Goal: Task Accomplishment & Management: Use online tool/utility

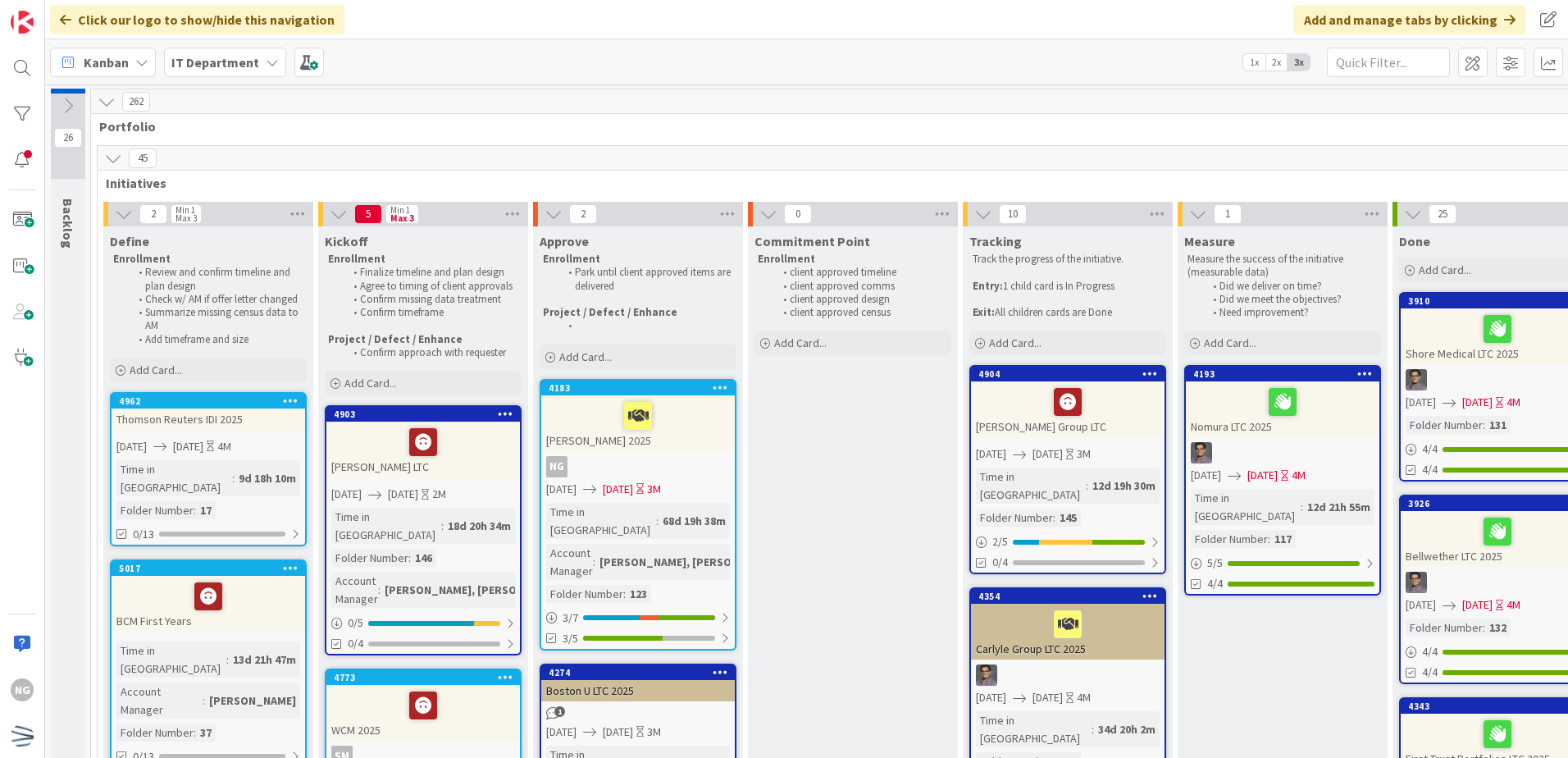
click at [115, 155] on icon at bounding box center [113, 158] width 18 height 18
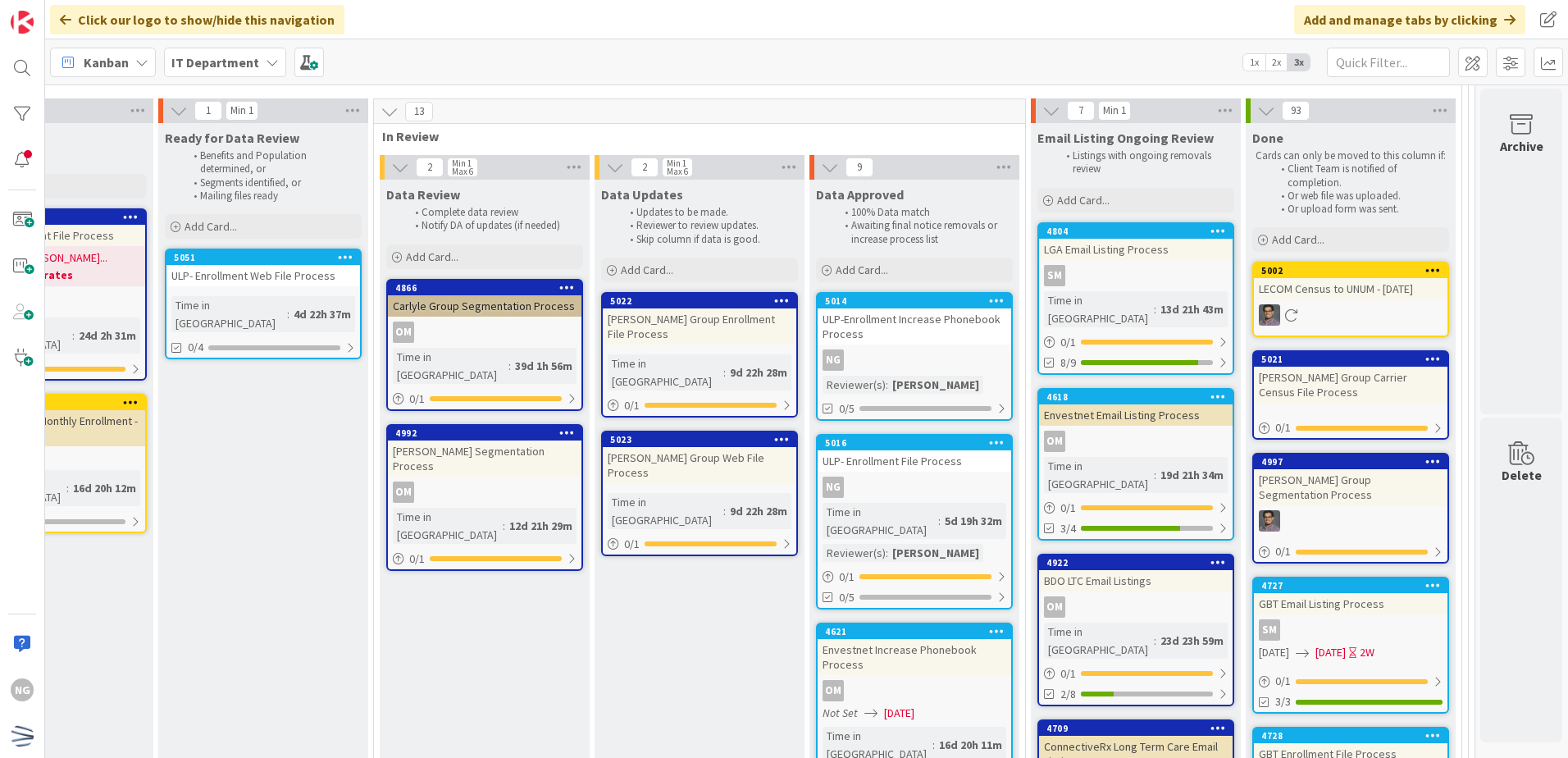
scroll to position [246, 393]
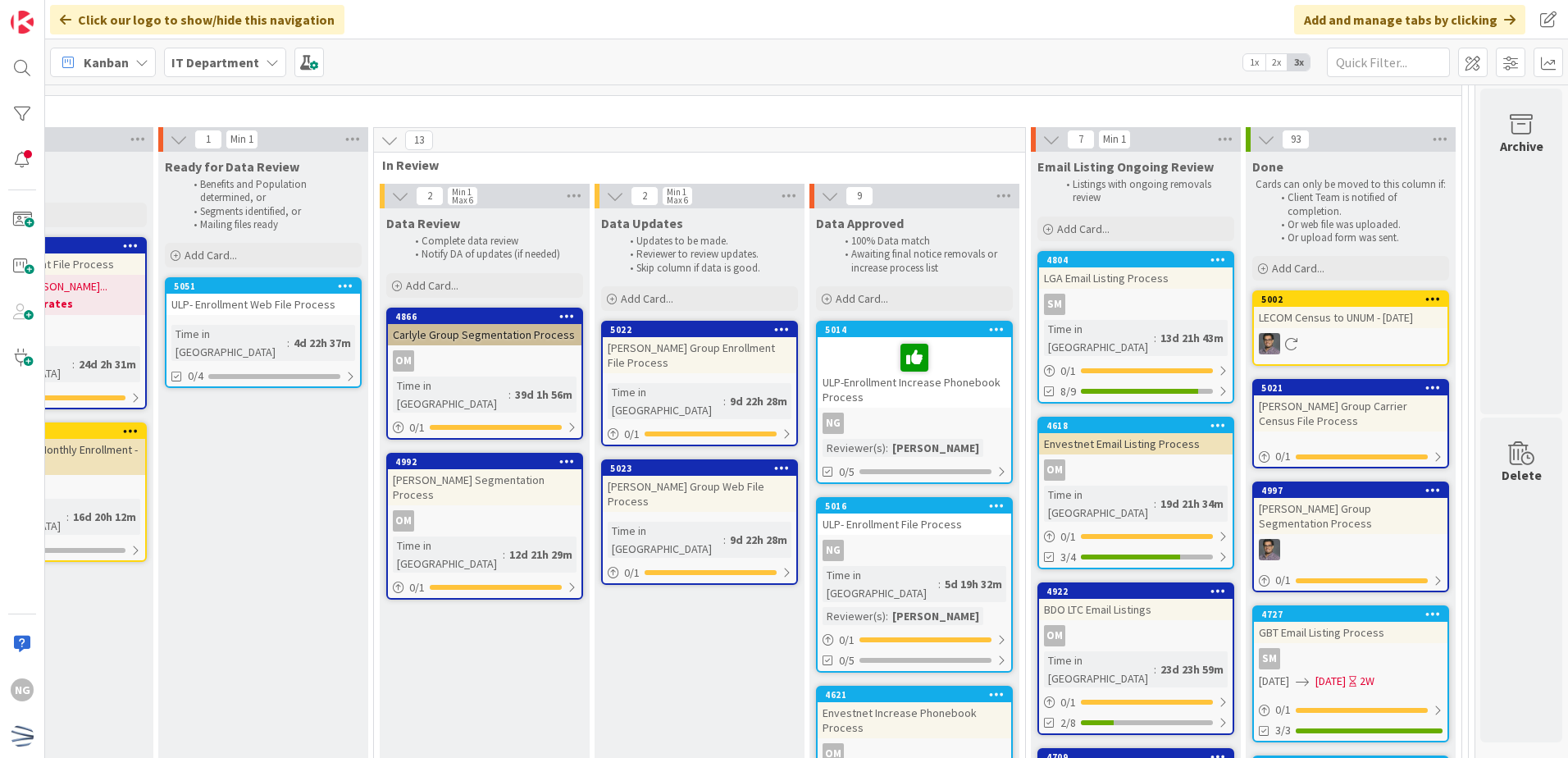
drag, startPoint x: 918, startPoint y: 394, endPoint x: 940, endPoint y: 352, distance: 47.4
drag, startPoint x: 940, startPoint y: 352, endPoint x: 982, endPoint y: 325, distance: 49.9
click at [989, 325] on icon at bounding box center [997, 329] width 16 height 12
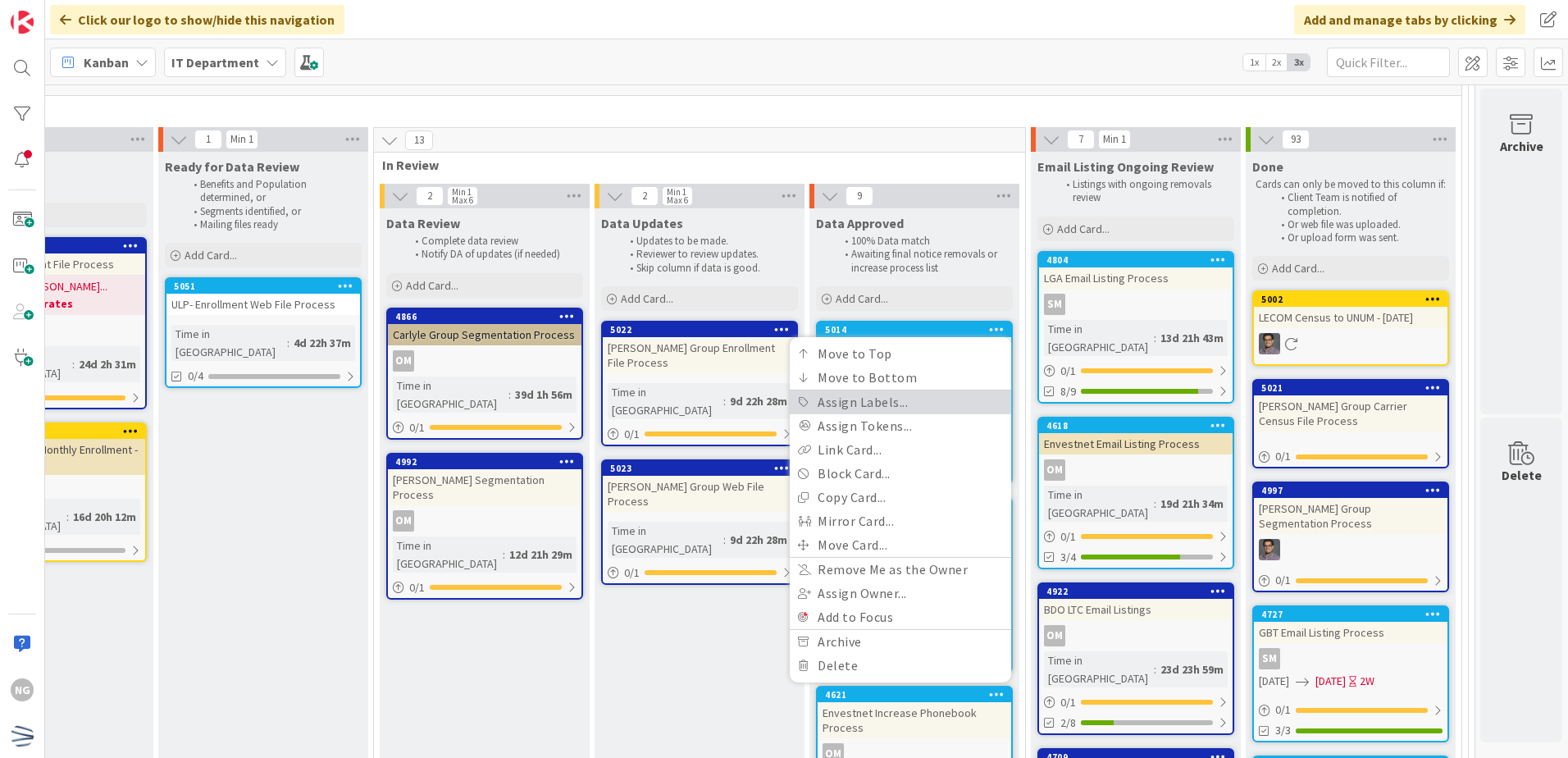
click at [855, 407] on link "Assign Labels..." at bounding box center [900, 402] width 221 height 24
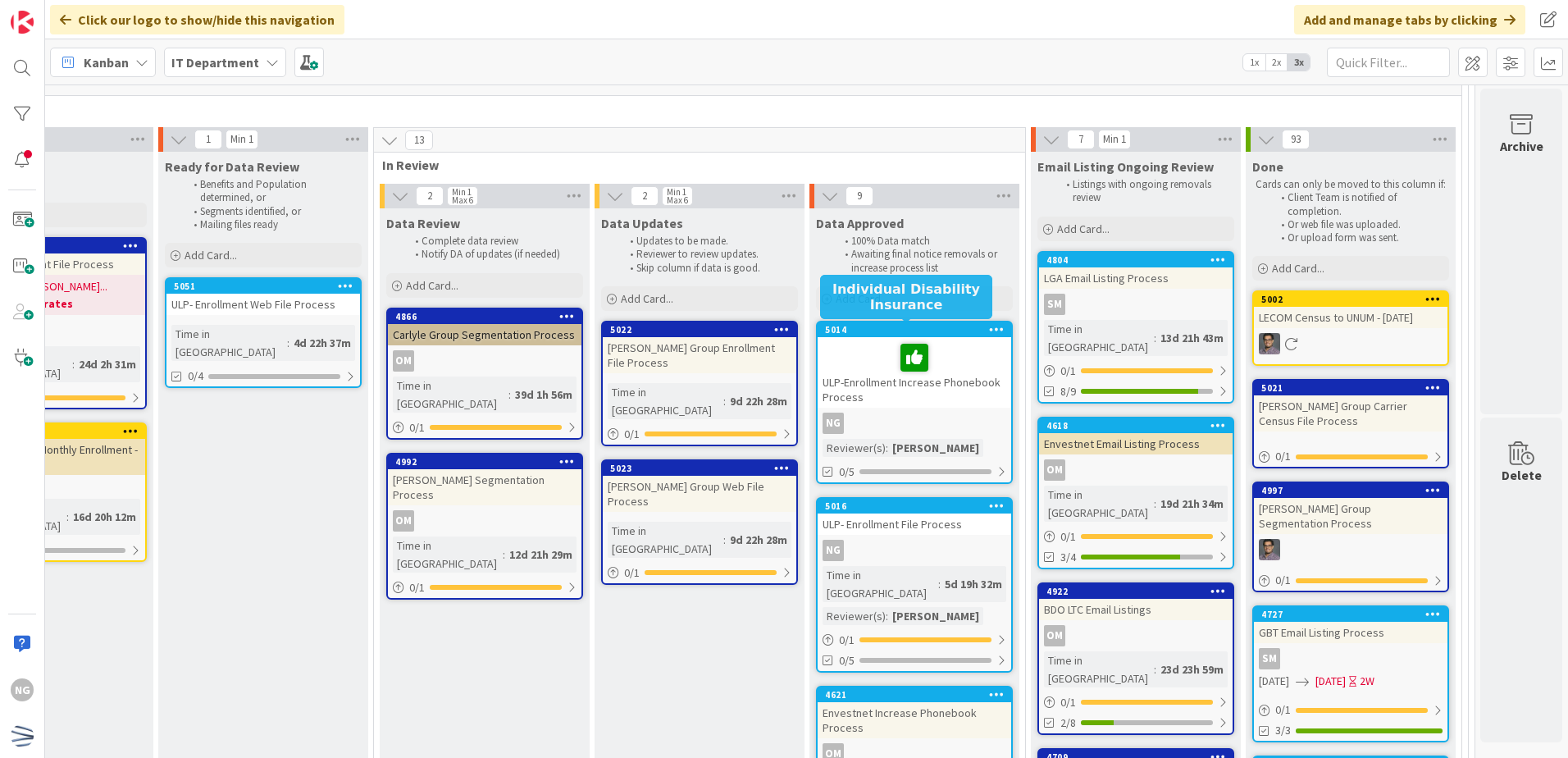
click at [989, 326] on icon at bounding box center [997, 329] width 16 height 12
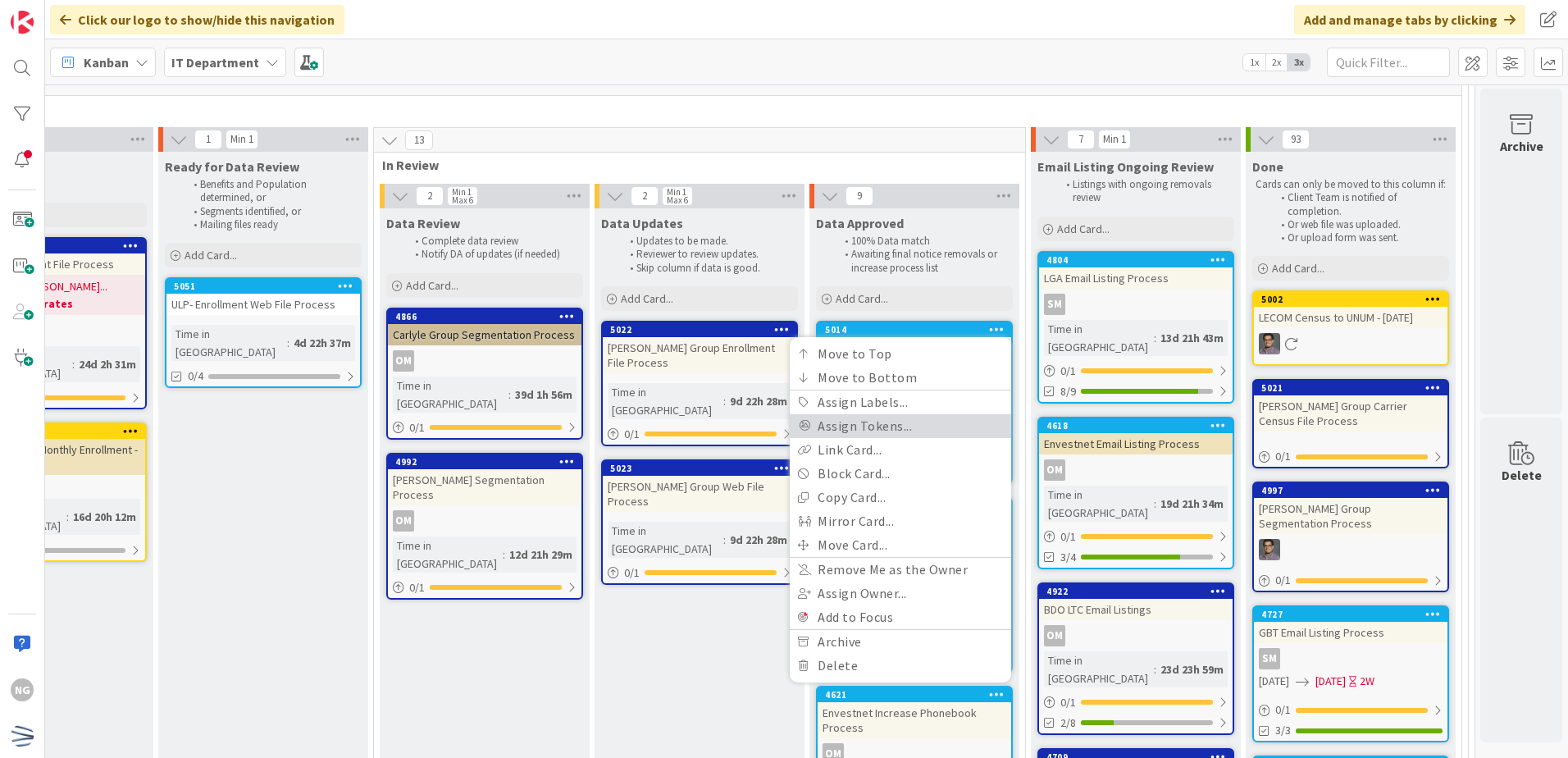
click at [873, 428] on link "Assign Tokens..." at bounding box center [900, 426] width 221 height 24
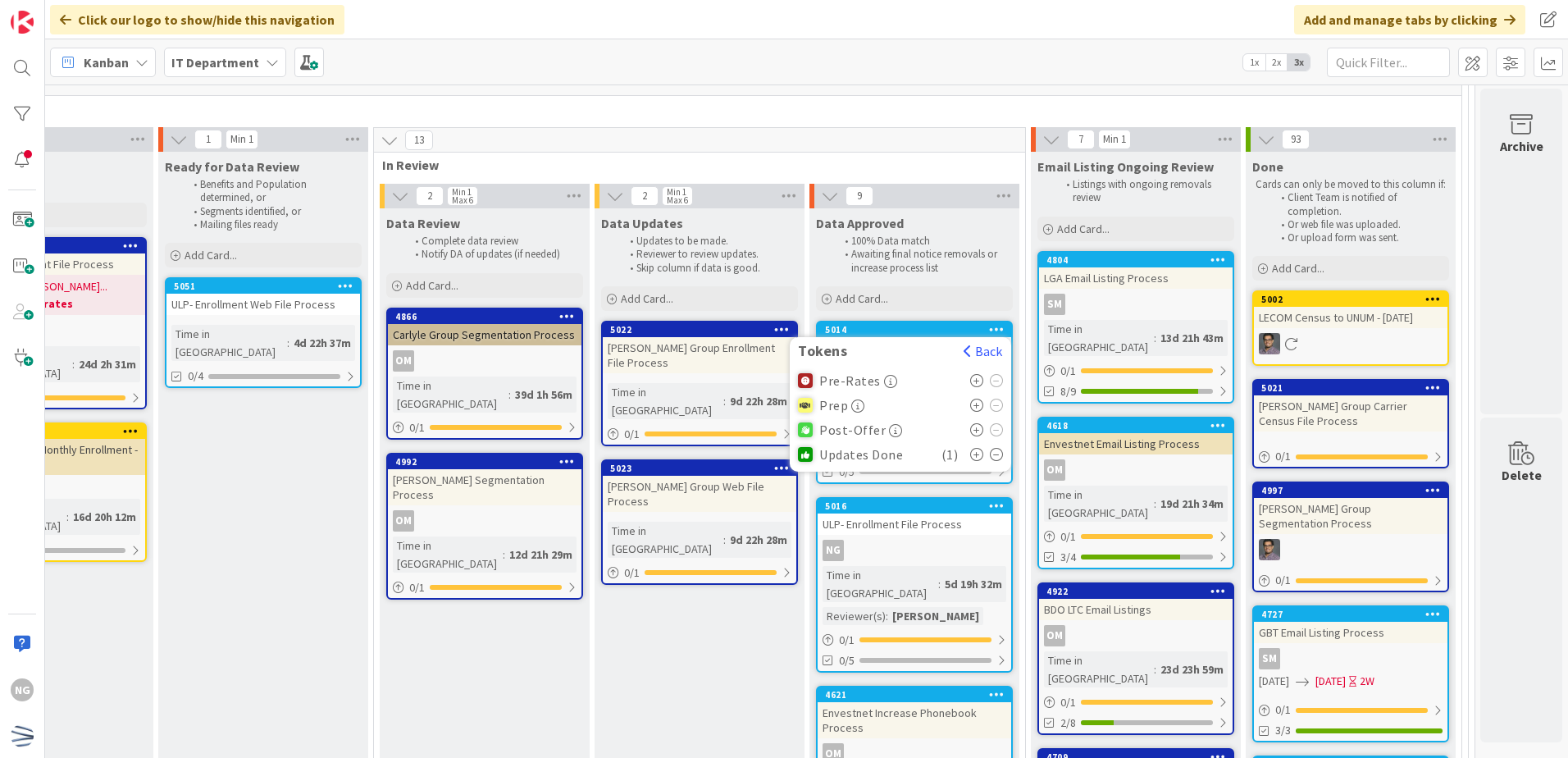
click at [969, 159] on span "In Review" at bounding box center [693, 165] width 622 height 17
click at [869, 414] on div "NG" at bounding box center [914, 424] width 194 height 22
click at [891, 388] on div "ULP-Enrollment Increase Phonebook Process" at bounding box center [914, 372] width 194 height 71
click at [883, 416] on div "NG" at bounding box center [914, 424] width 194 height 22
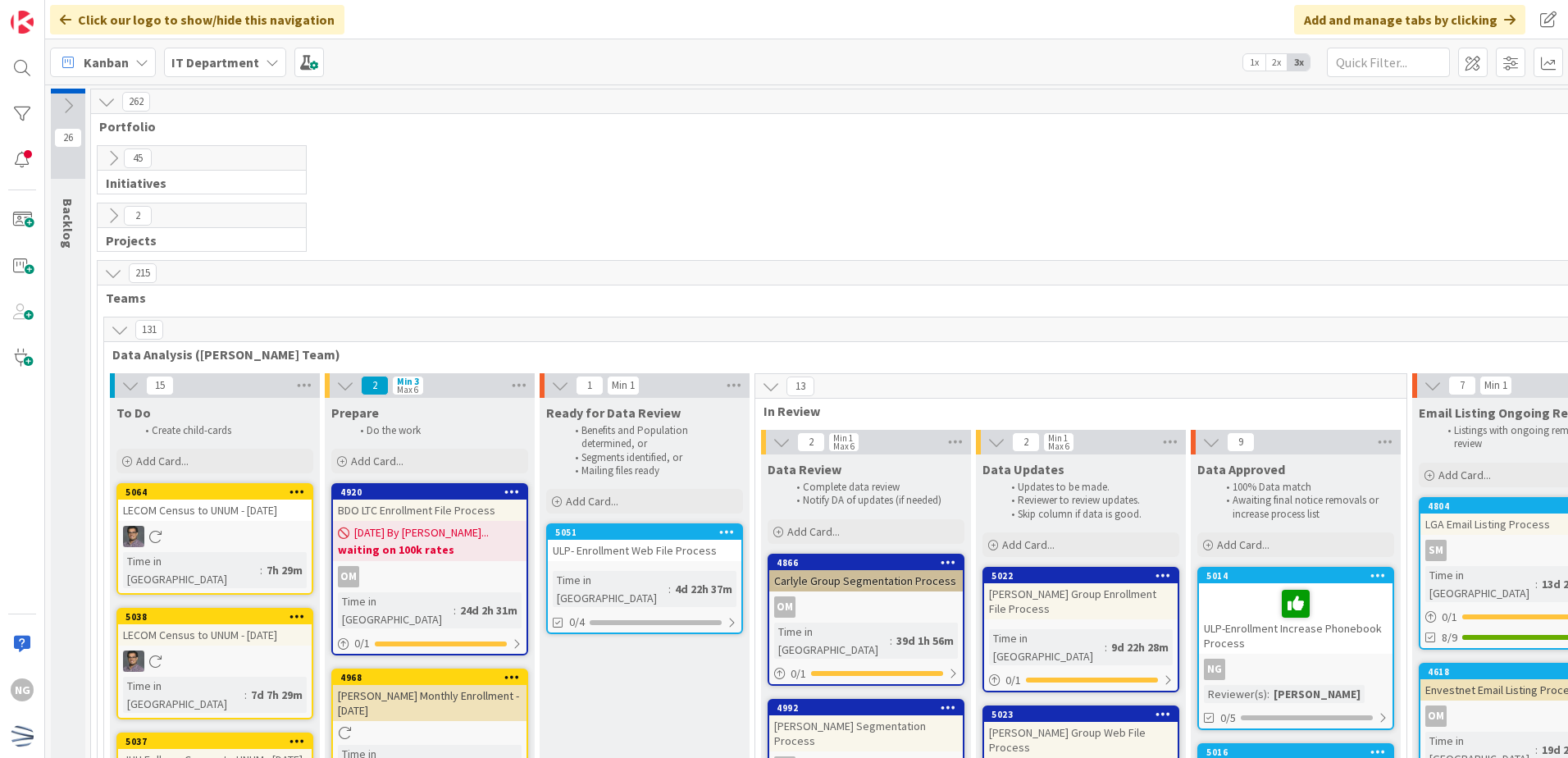
click at [116, 275] on icon at bounding box center [113, 273] width 18 height 18
click at [111, 213] on icon at bounding box center [113, 216] width 18 height 18
click at [106, 170] on div "45" at bounding box center [201, 158] width 208 height 25
click at [115, 147] on button at bounding box center [113, 158] width 22 height 22
click at [113, 159] on icon at bounding box center [113, 158] width 18 height 18
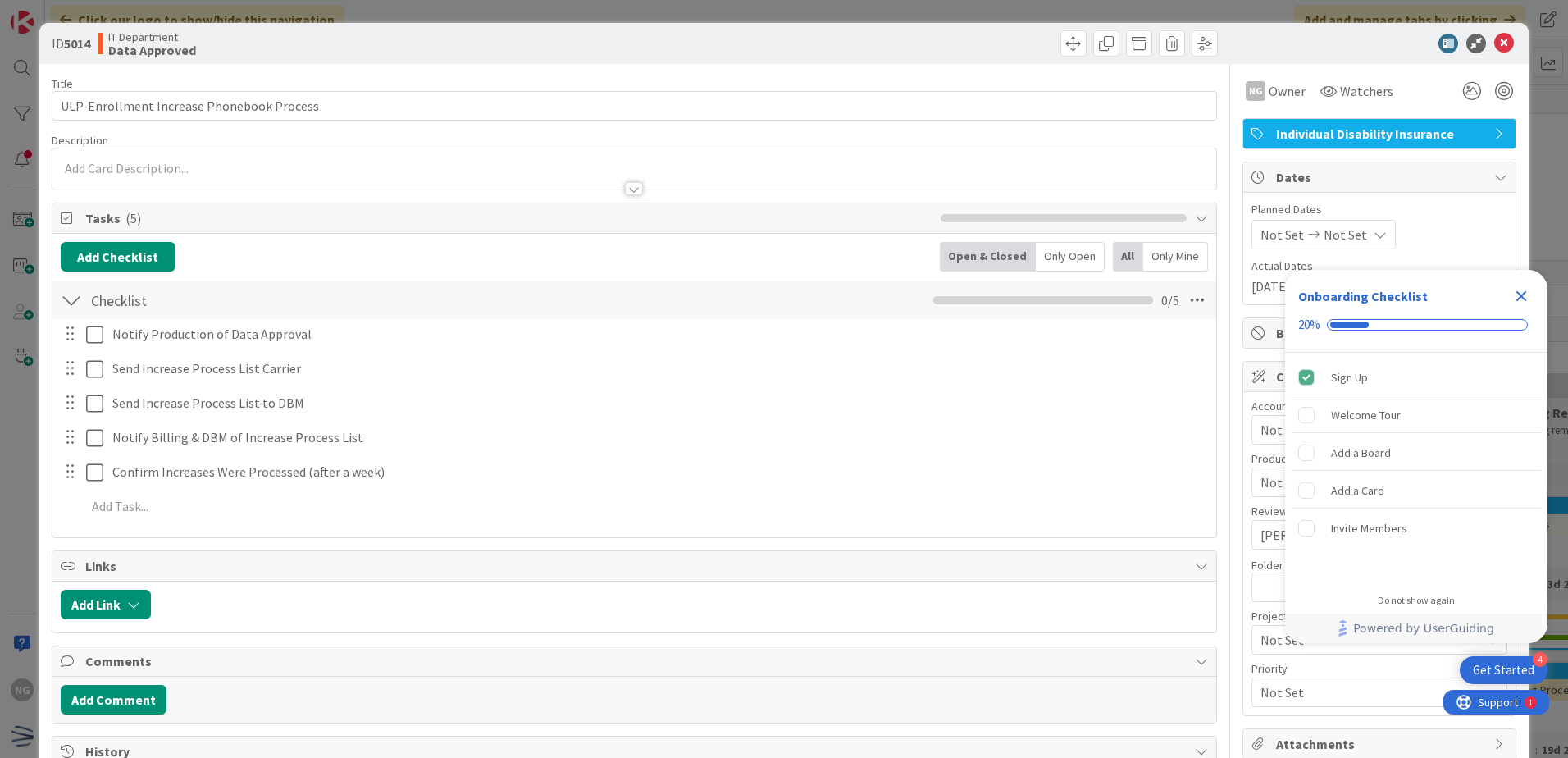
click at [1491, 53] on div "ID 5014 IT Department Data Approved" at bounding box center [784, 43] width 1489 height 41
click at [1494, 42] on icon at bounding box center [1504, 43] width 20 height 20
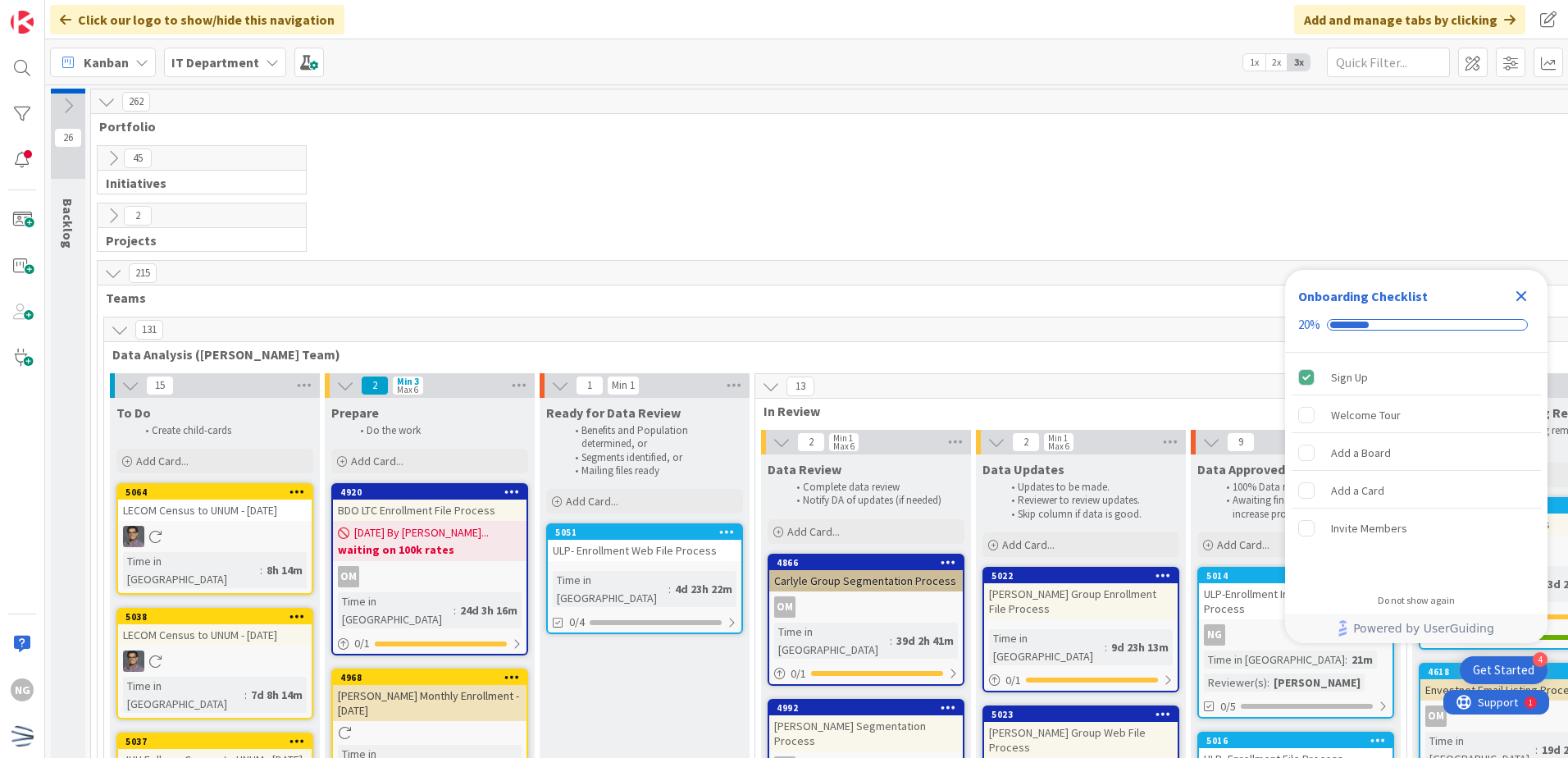
click at [109, 165] on icon at bounding box center [113, 158] width 18 height 18
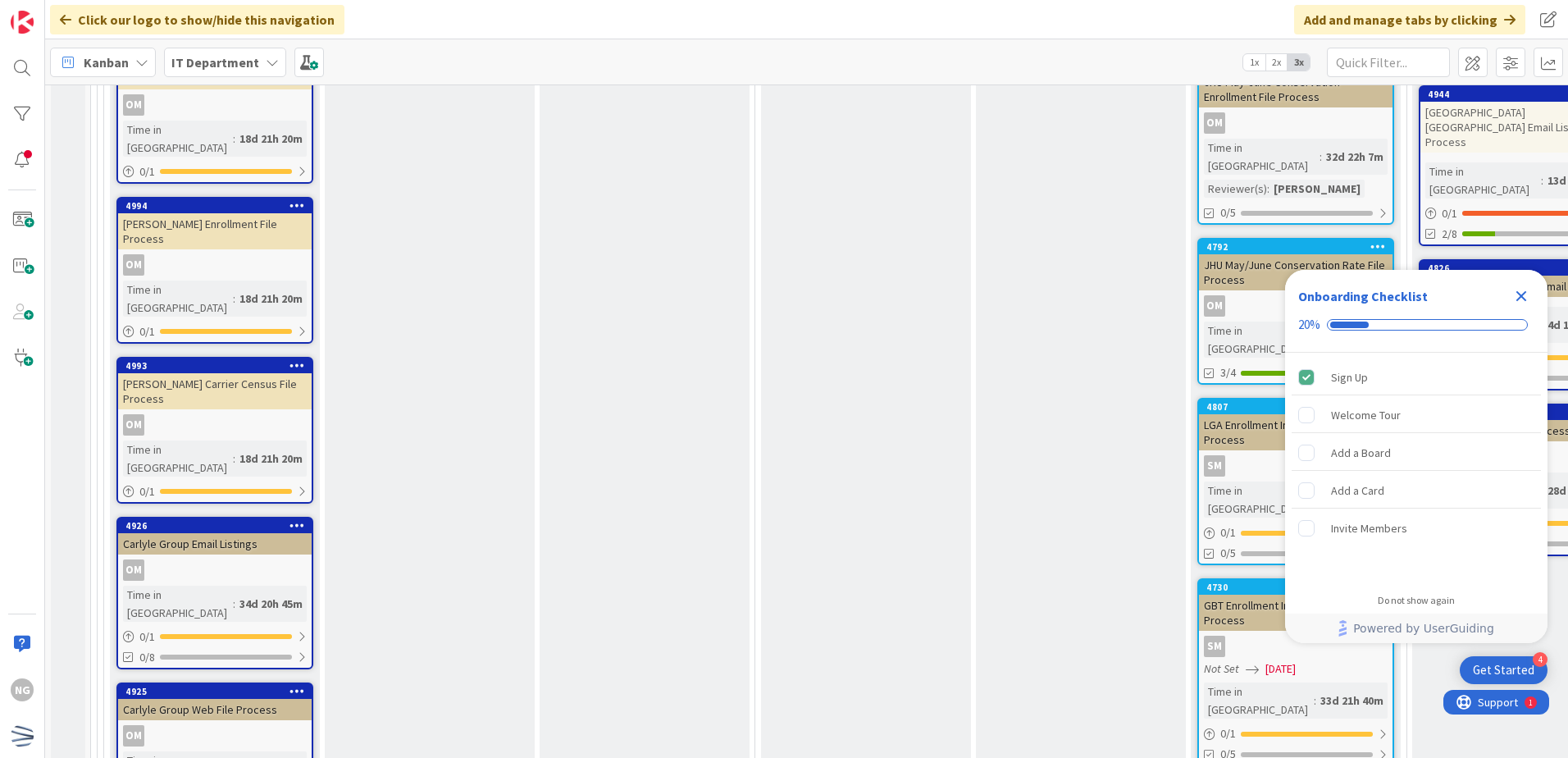
scroll to position [3609, 0]
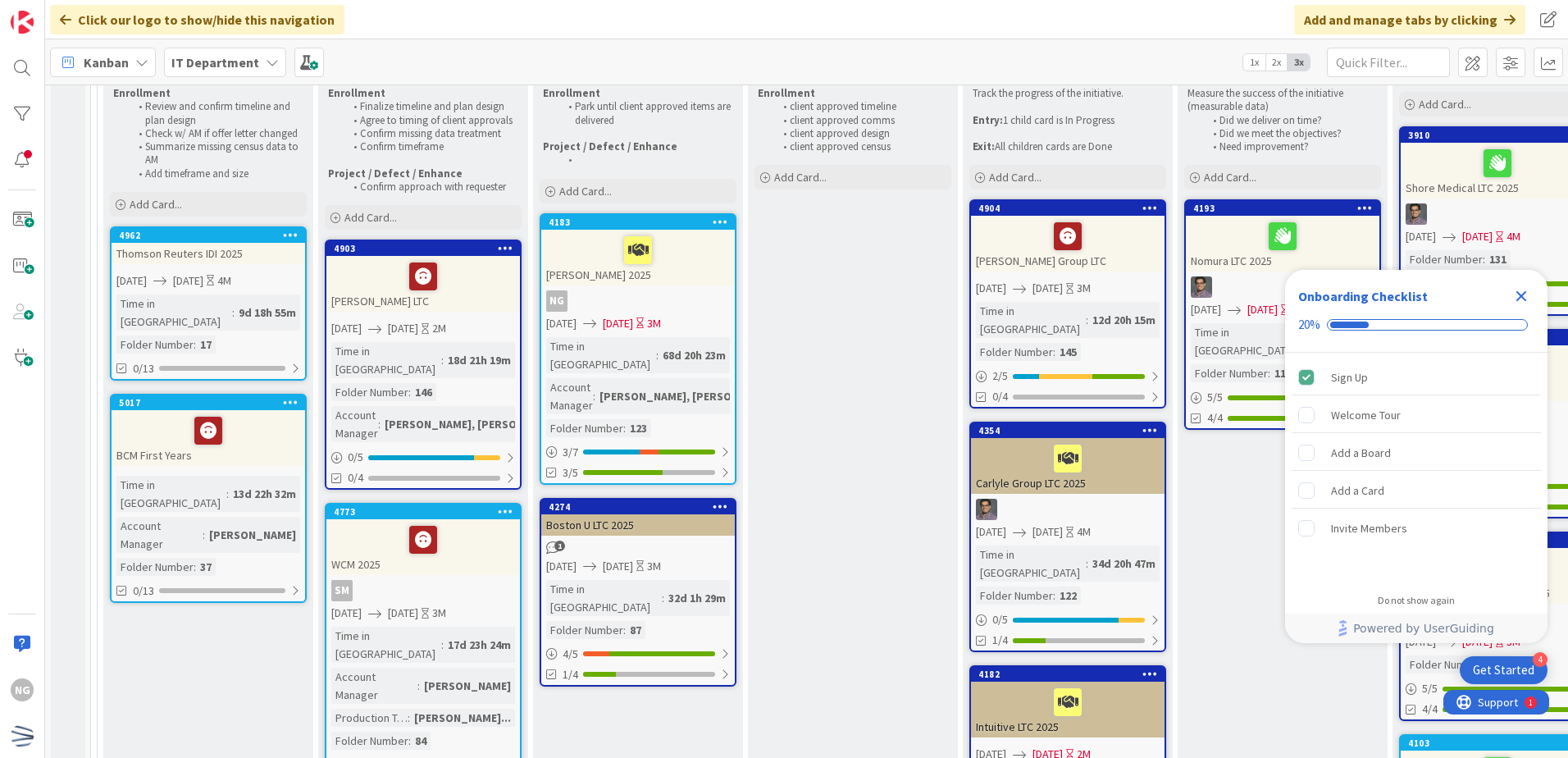
scroll to position [164, 0]
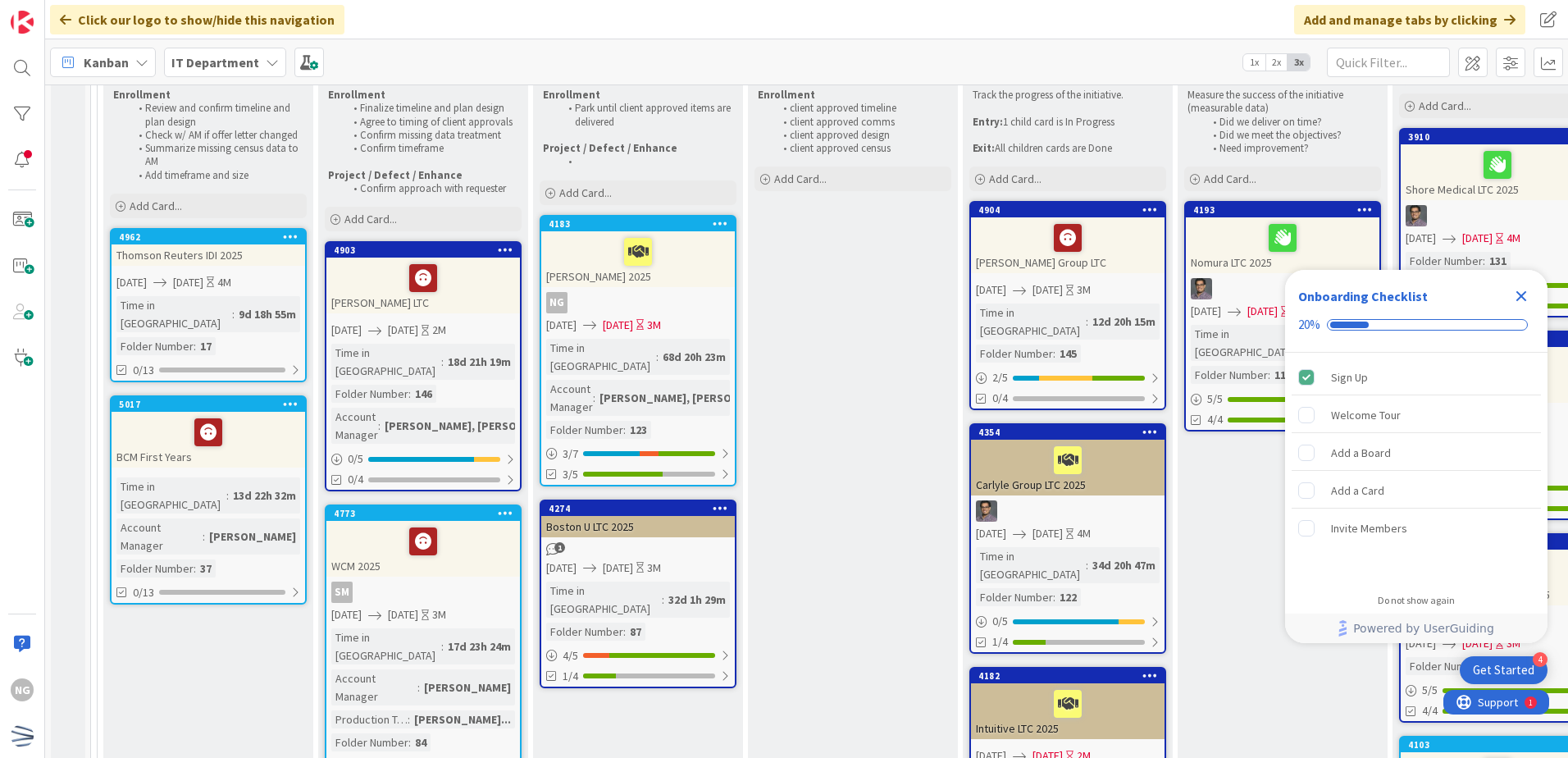
click at [475, 524] on div at bounding box center [423, 541] width 184 height 34
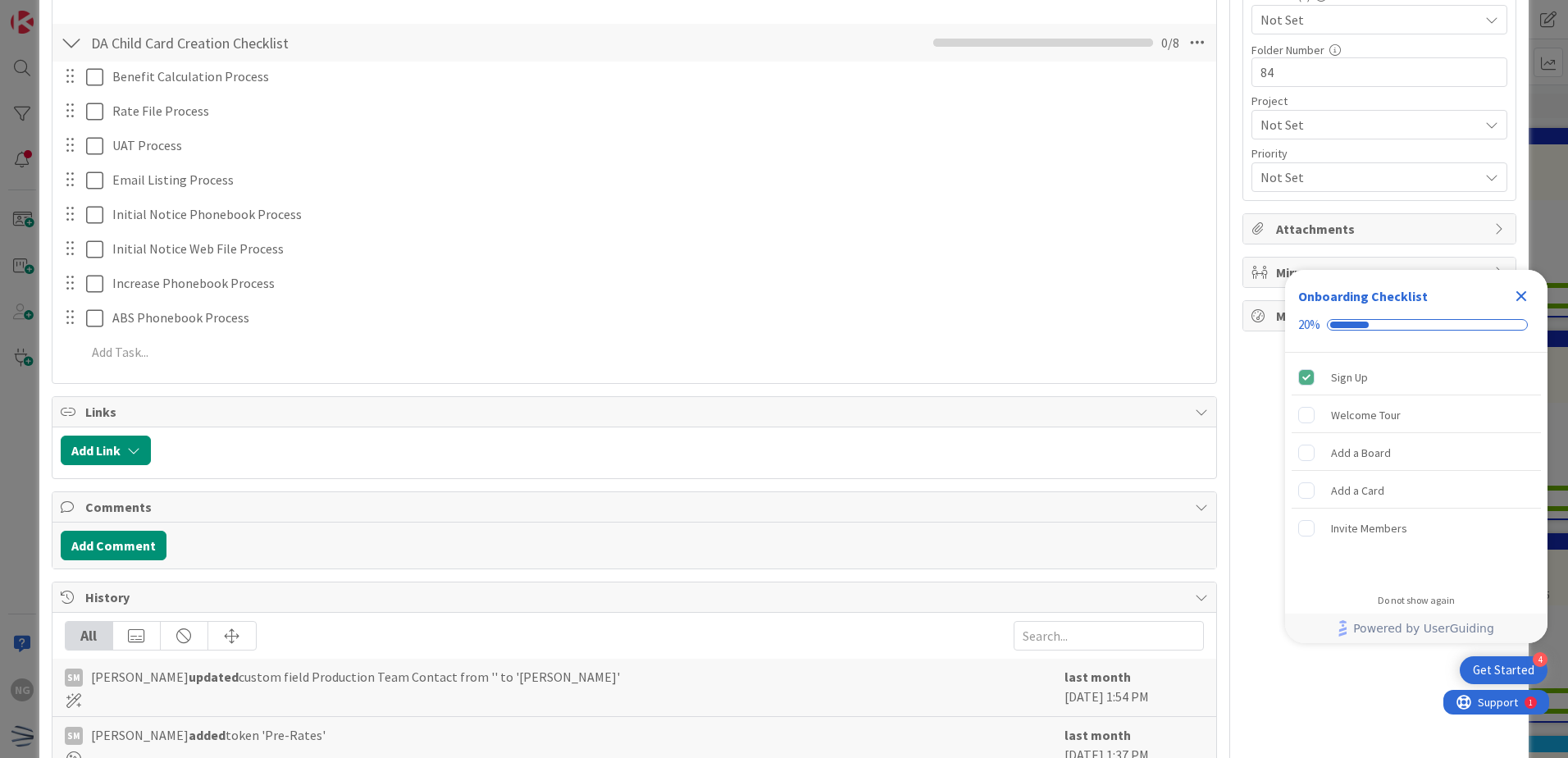
scroll to position [574, 0]
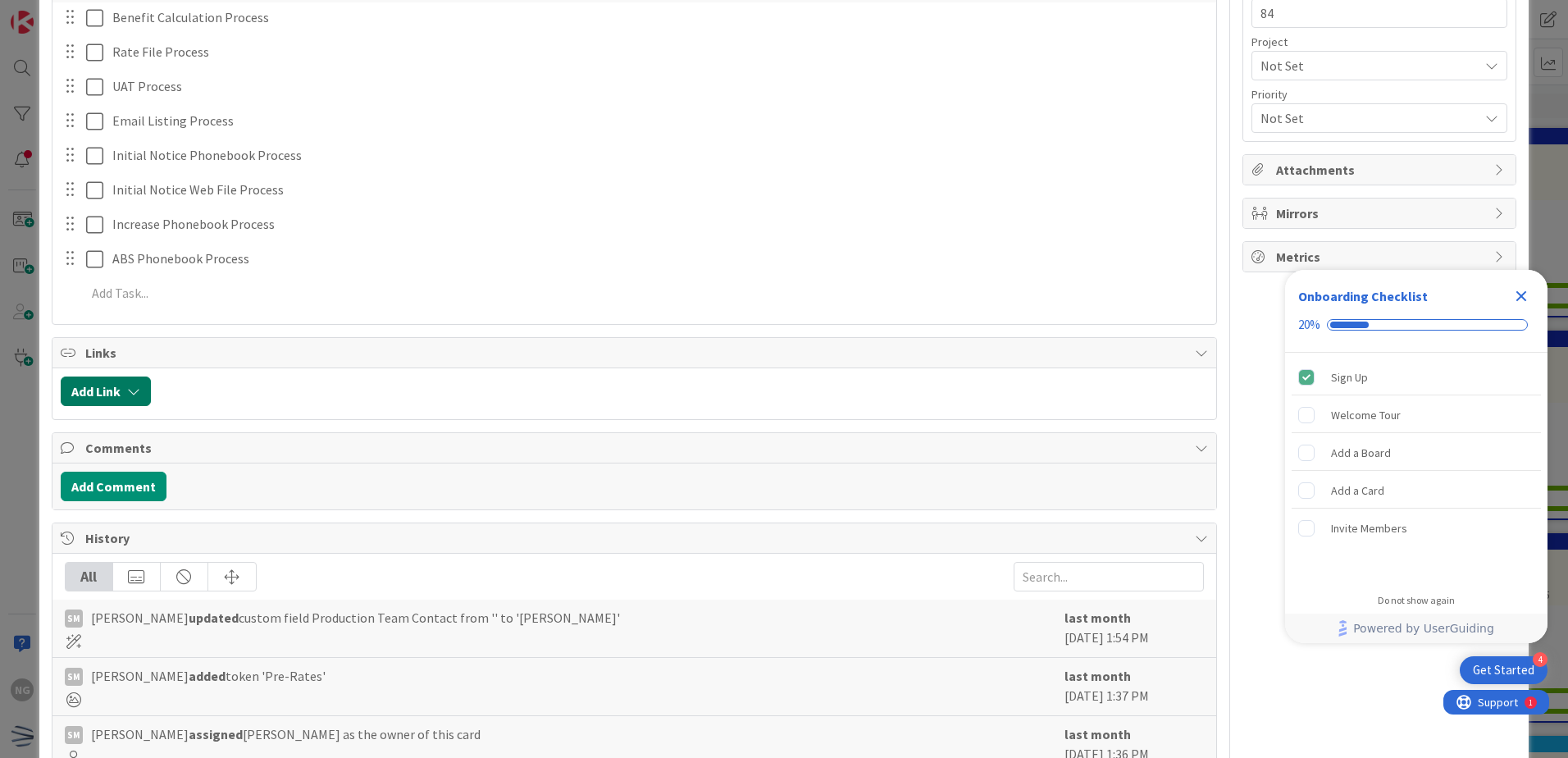
click at [136, 395] on icon "button" at bounding box center [134, 391] width 13 height 13
click at [140, 453] on div "New" at bounding box center [126, 455] width 114 height 28
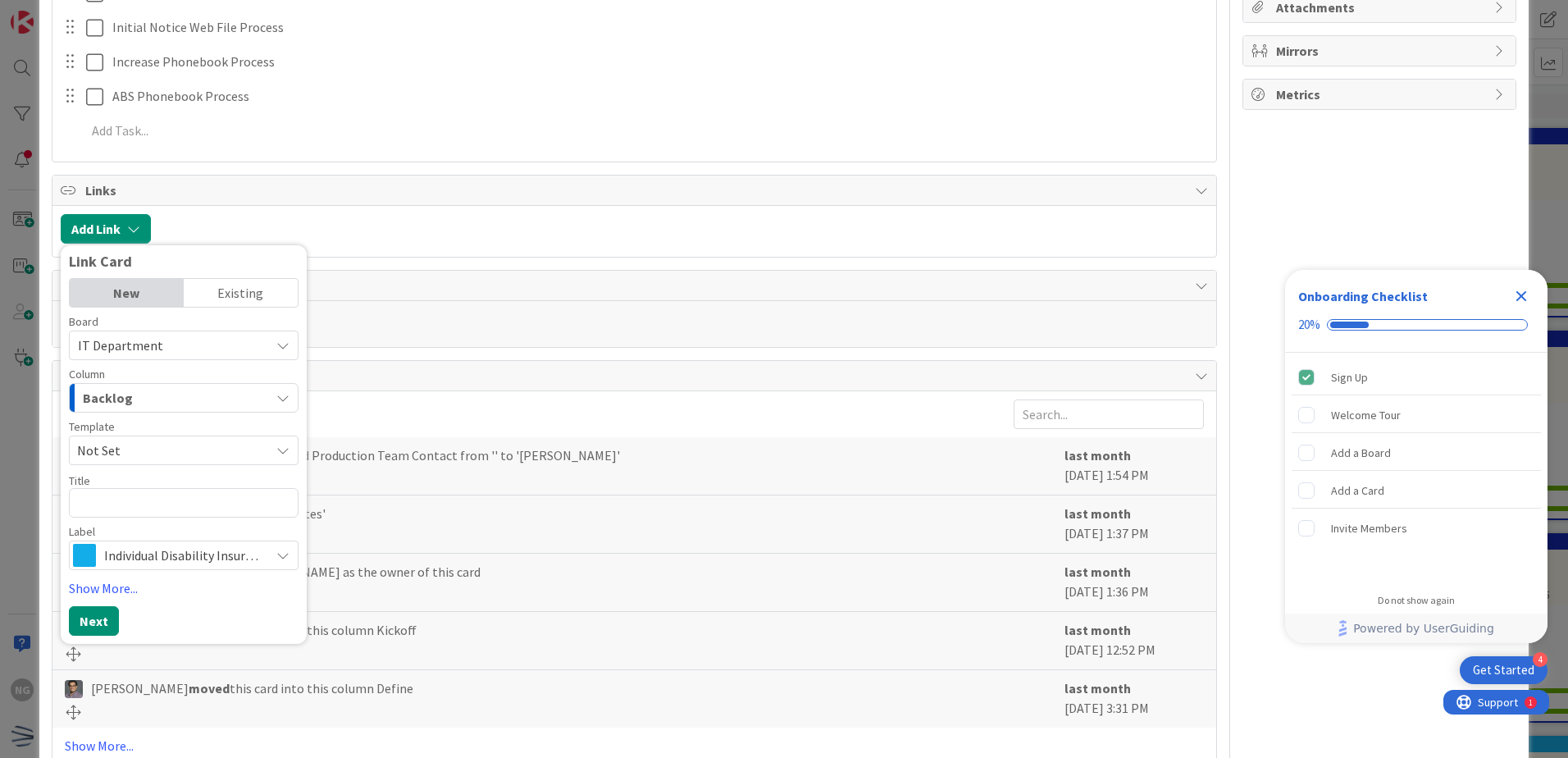
scroll to position [738, 0]
click at [228, 447] on span "Not Set" at bounding box center [167, 448] width 181 height 22
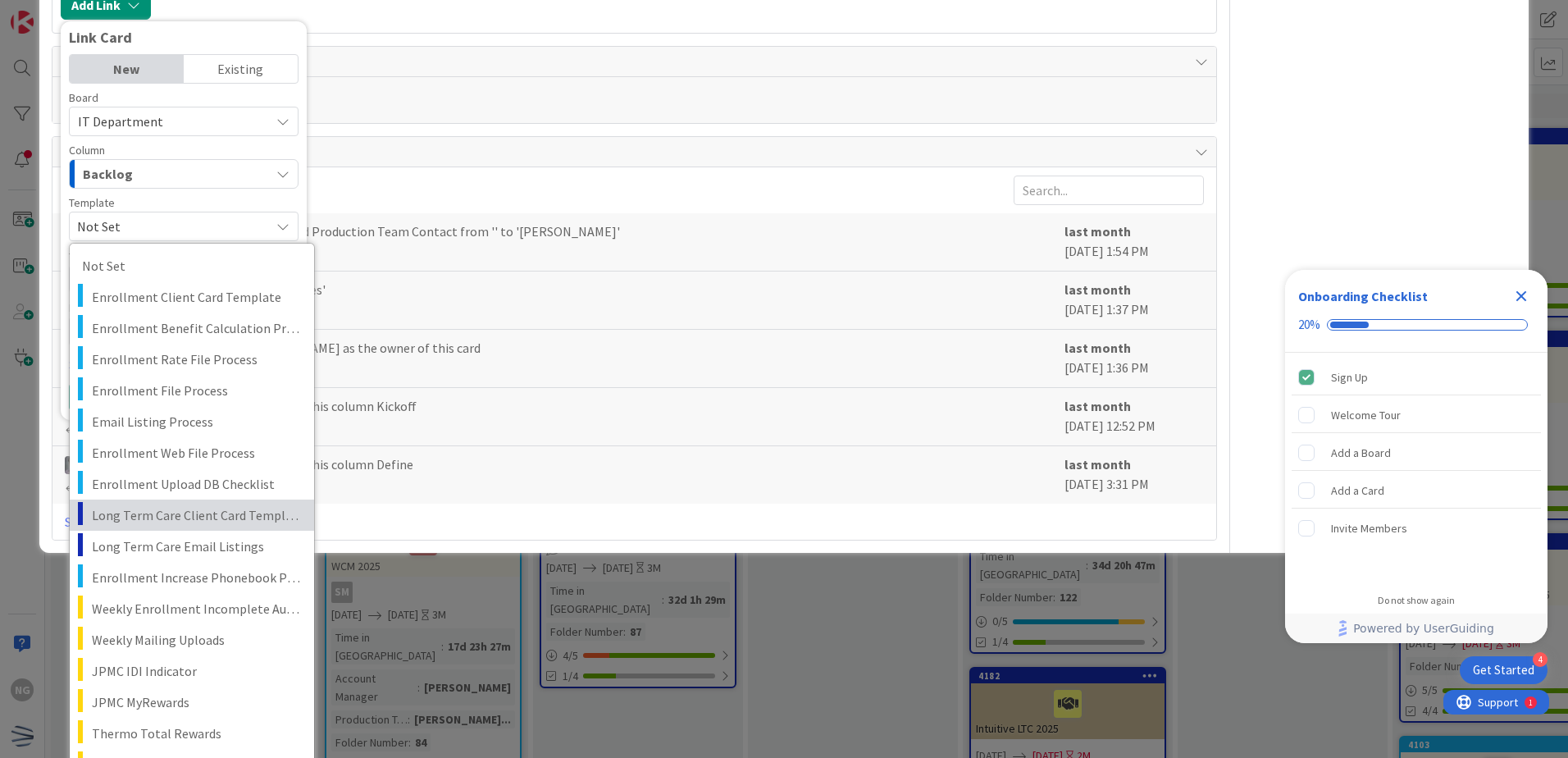
scroll to position [984, 0]
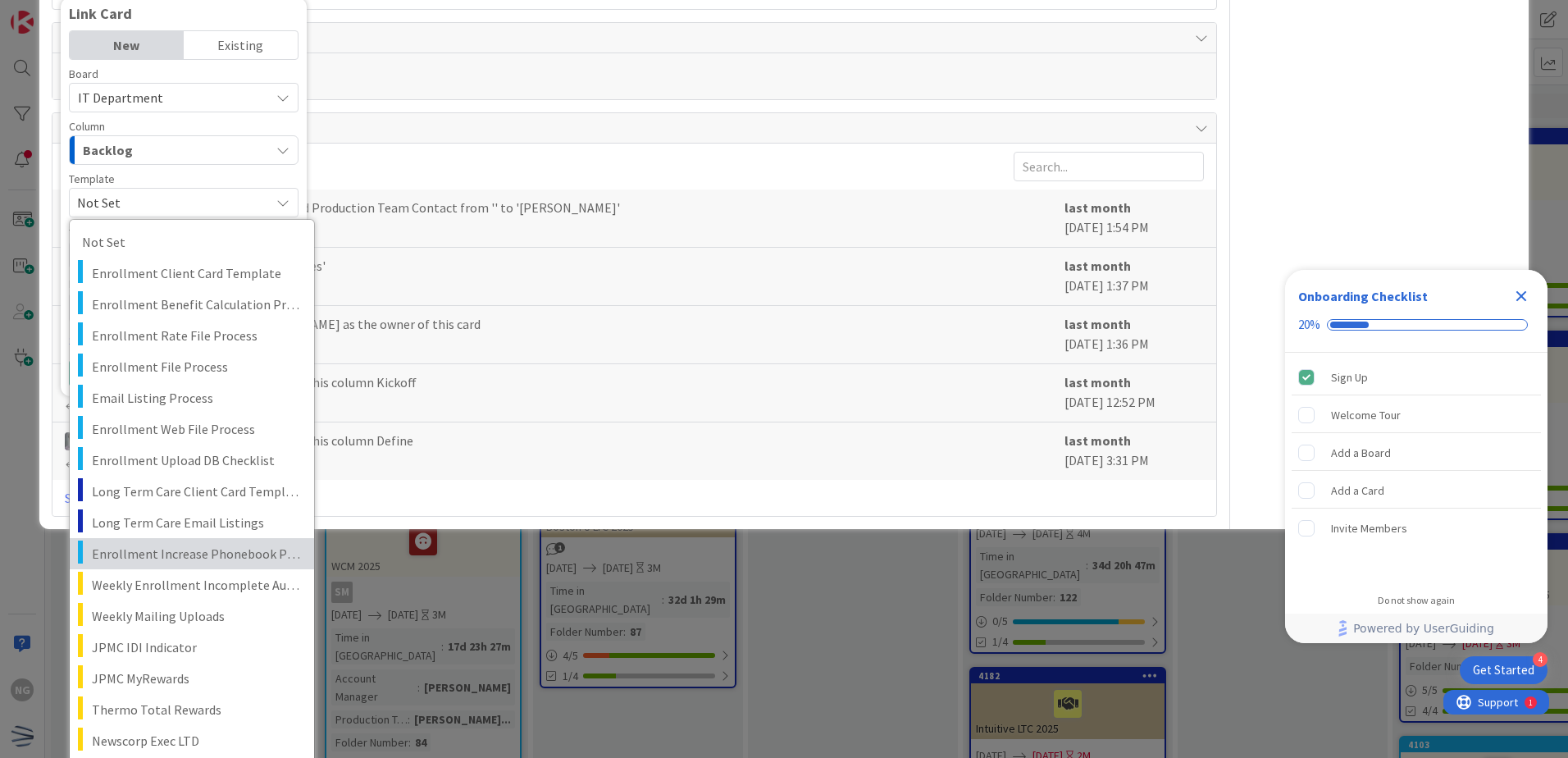
click at [243, 557] on span "Enrollment Increase Phonebook Process" at bounding box center [196, 554] width 210 height 22
type textarea "x"
type textarea "Enrollment Increase Phonebook Process"
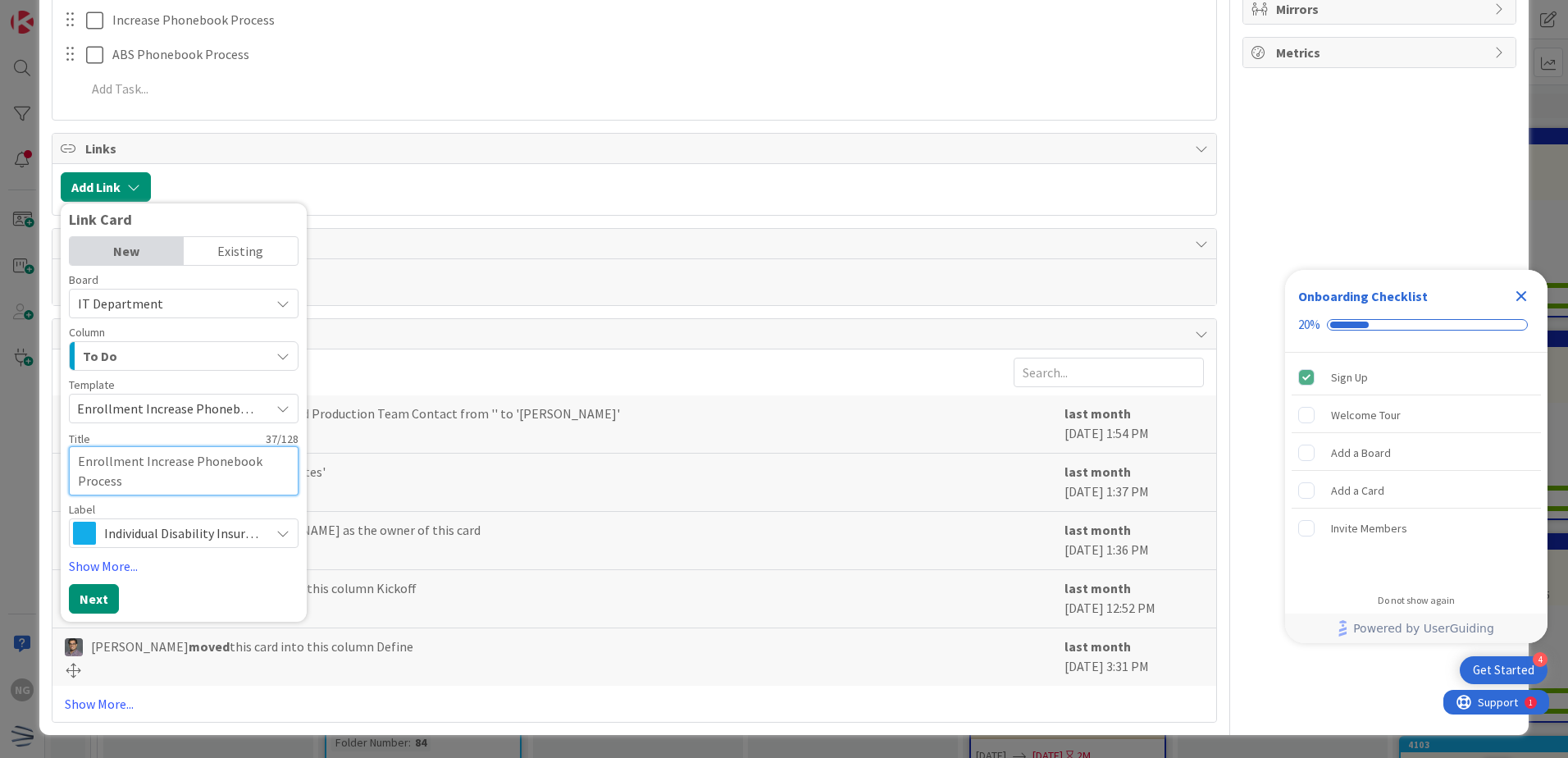
click at [75, 458] on textarea "Enrollment Increase Phonebook Process" at bounding box center [184, 470] width 230 height 49
type textarea "x"
type textarea "WEnrollment Increase Phonebook Process"
type textarea "x"
type textarea "WCEnrollment Increase Phonebook Process"
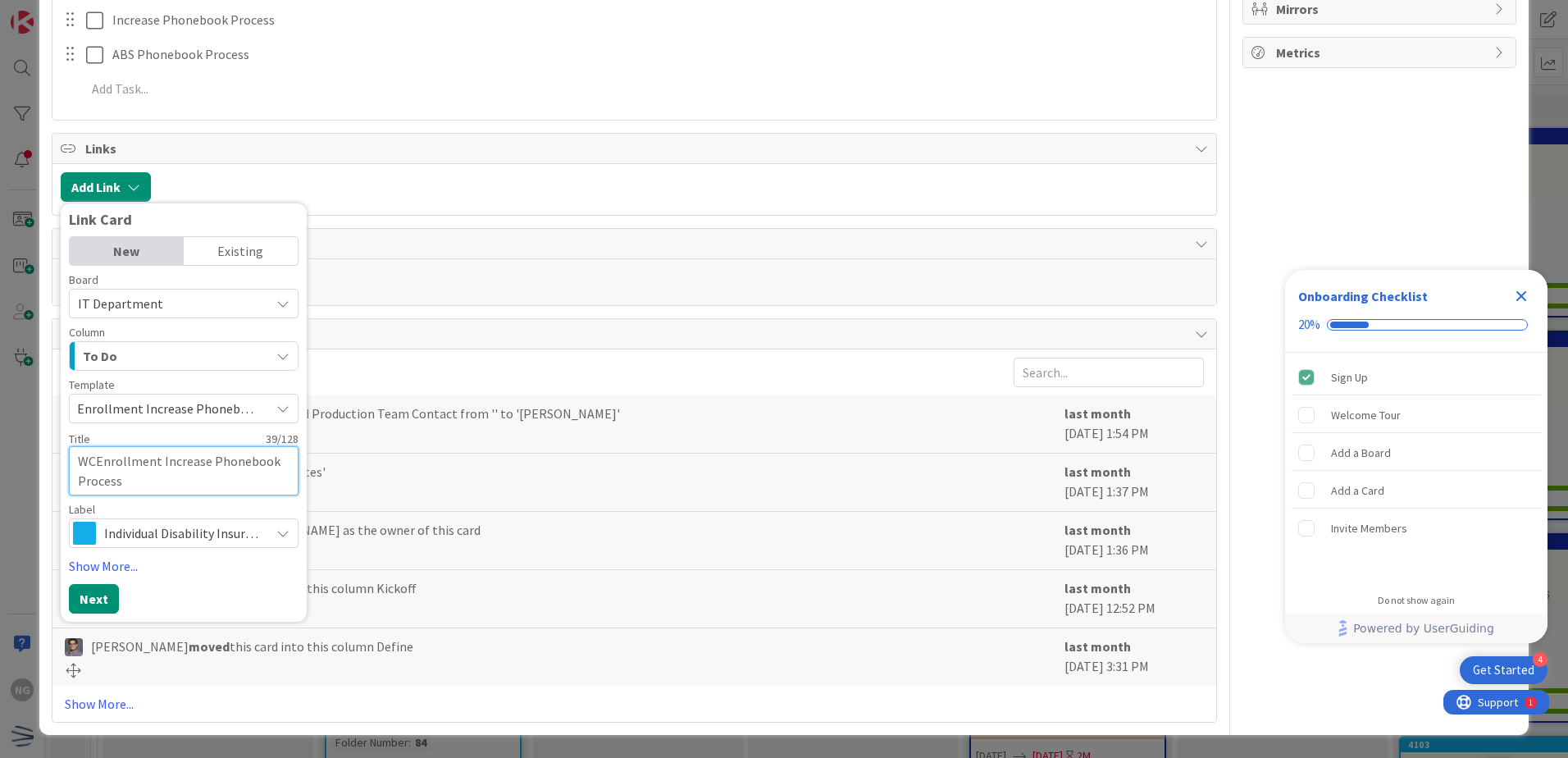
type textarea "x"
type textarea "WCM-Enrollment Increase Phonebook Process"
type textarea "x"
type textarea "WCM- Enrollment Increase Phonebook Process"
click at [99, 600] on button "Next" at bounding box center [94, 598] width 50 height 29
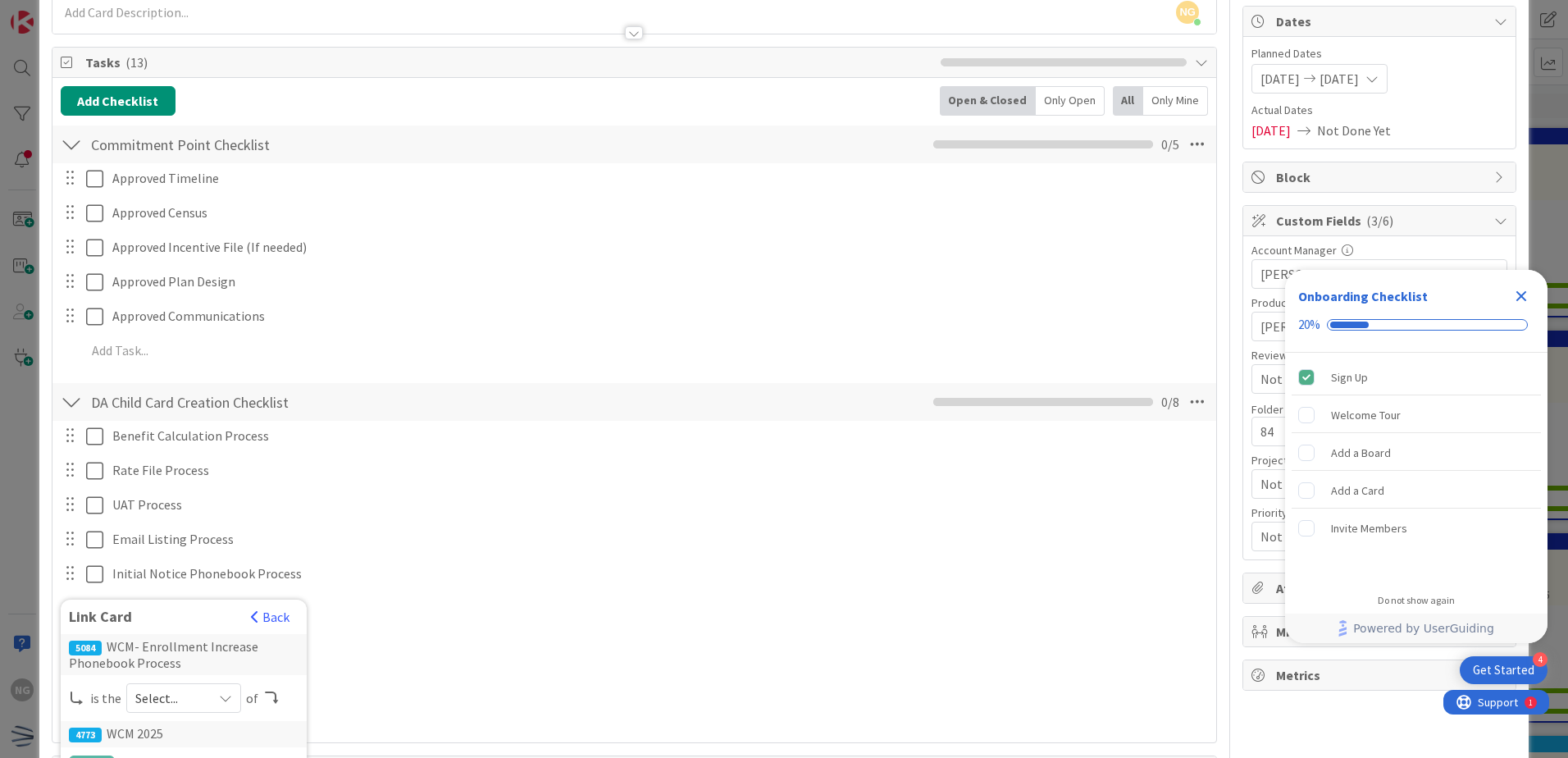
scroll to position [40, 0]
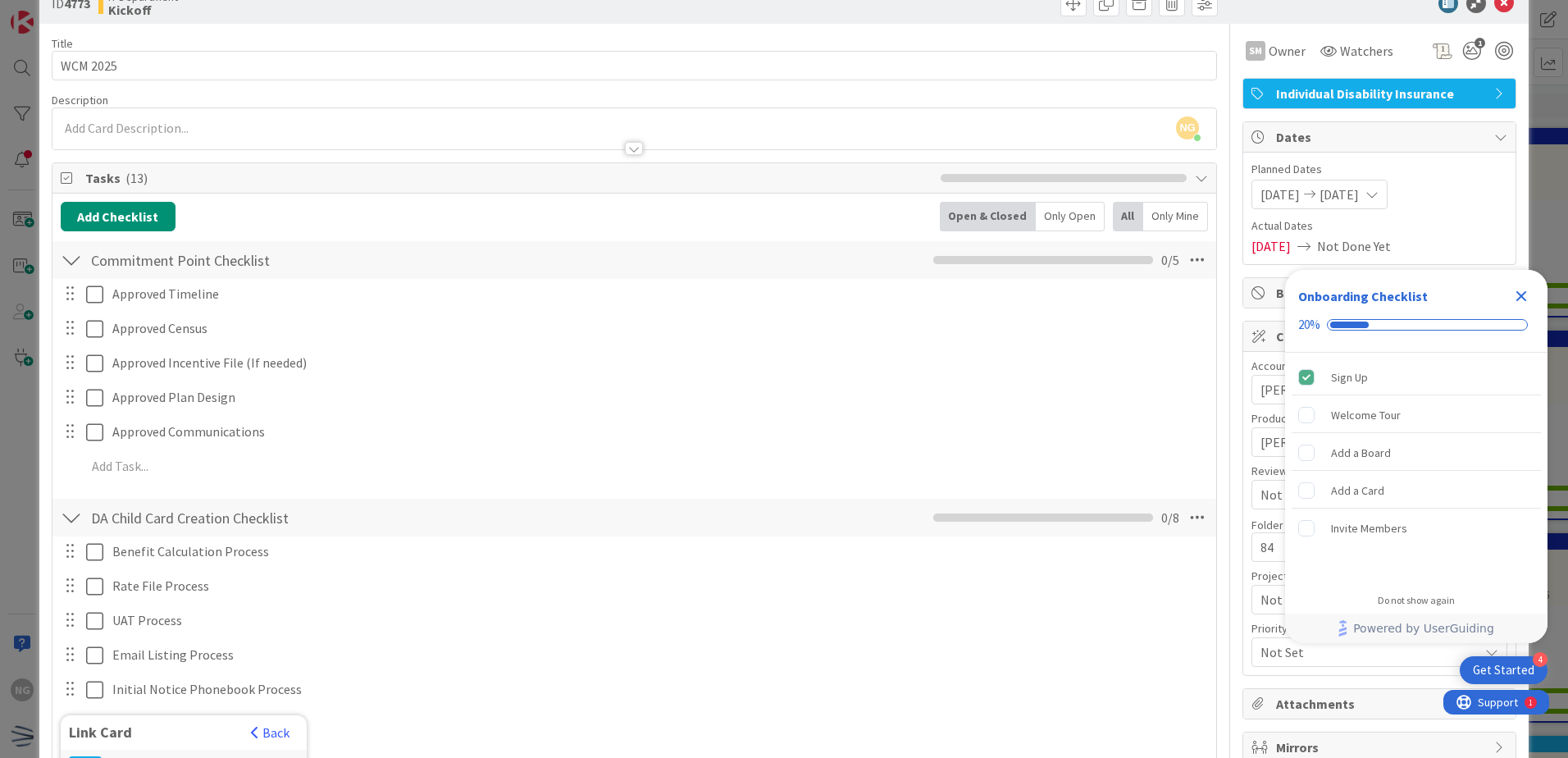
click at [1521, 302] on icon "Close Checklist" at bounding box center [1521, 296] width 20 height 20
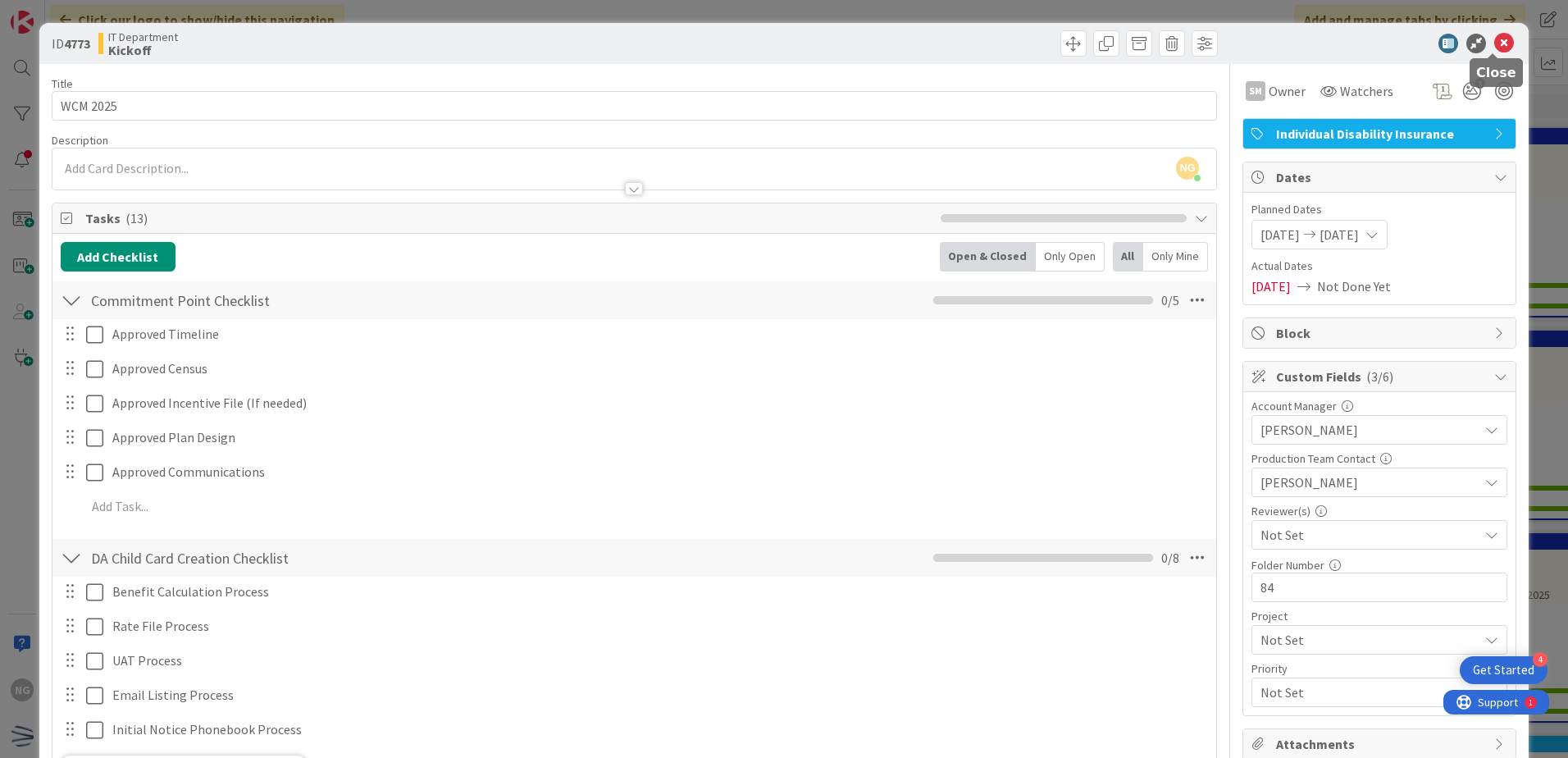
scroll to position [0, 0]
click at [1494, 46] on icon at bounding box center [1504, 43] width 20 height 20
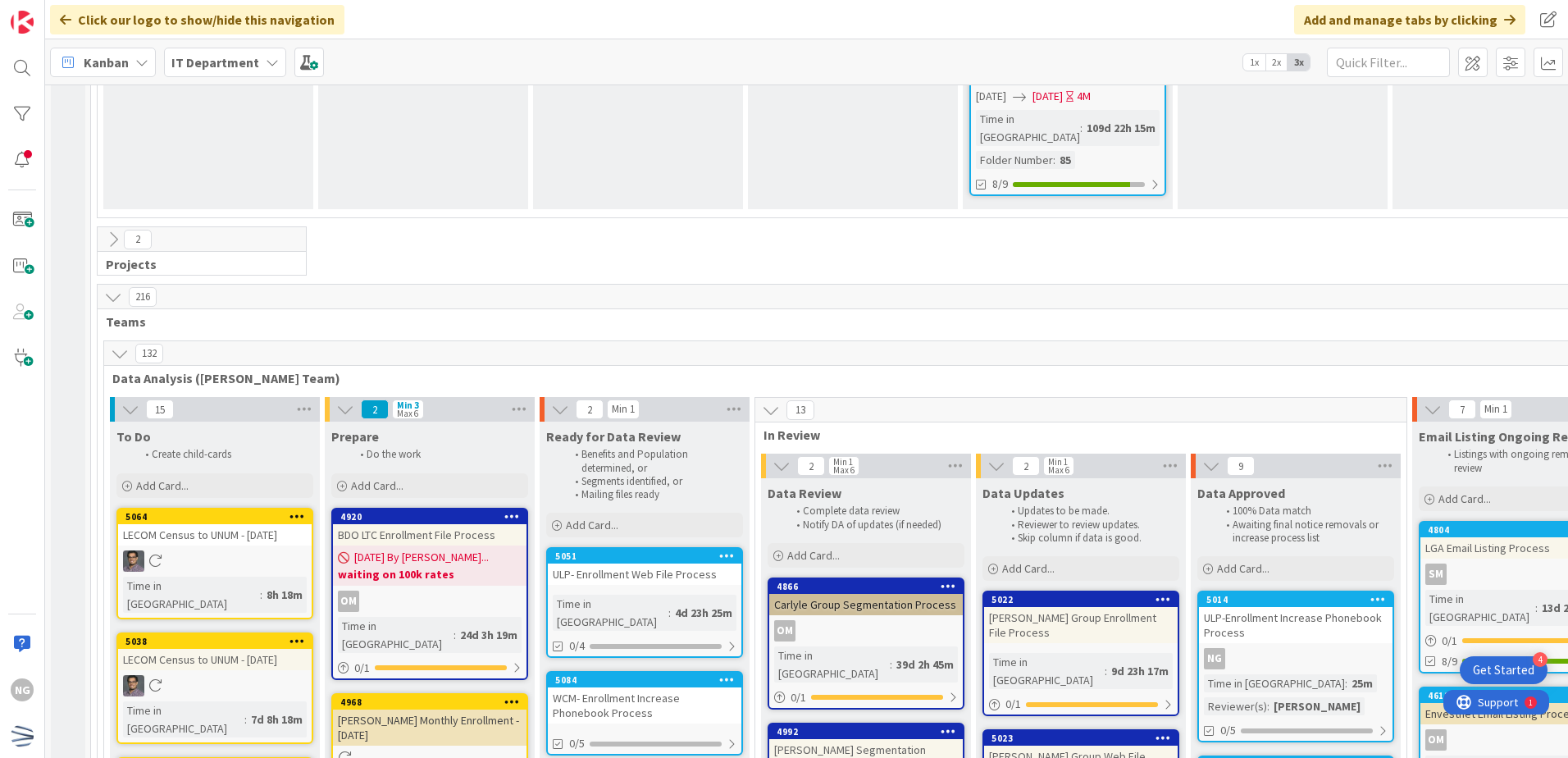
scroll to position [2464, 0]
